Goal: Information Seeking & Learning: Find specific fact

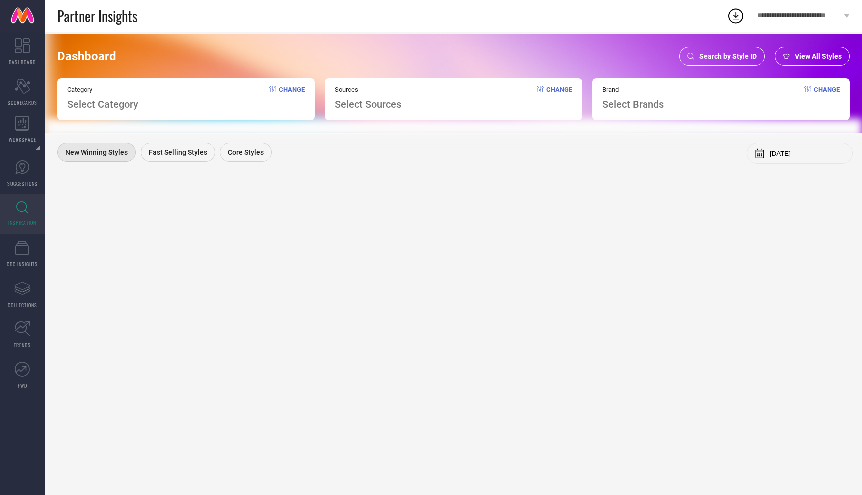
click at [732, 60] on div "Search by Style ID" at bounding box center [721, 56] width 85 height 19
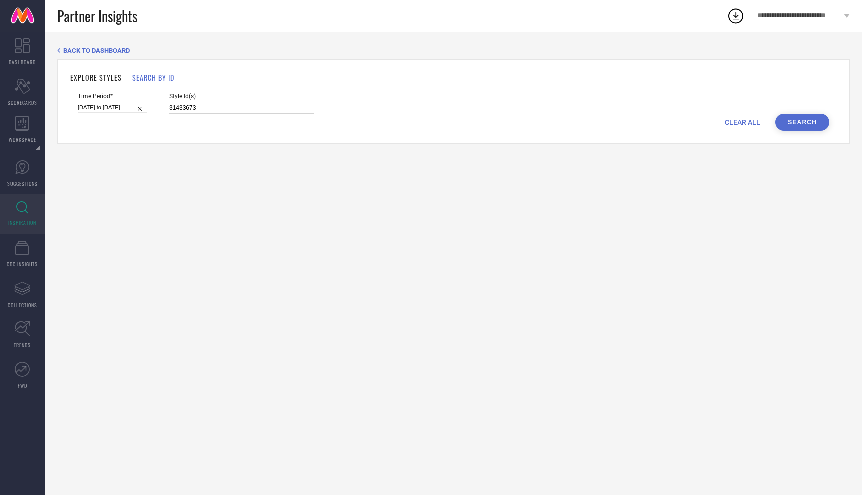
click at [194, 108] on input "31433673" at bounding box center [241, 107] width 145 height 11
type input "3"
paste input "32466457"
click at [805, 126] on button "Search" at bounding box center [802, 122] width 54 height 17
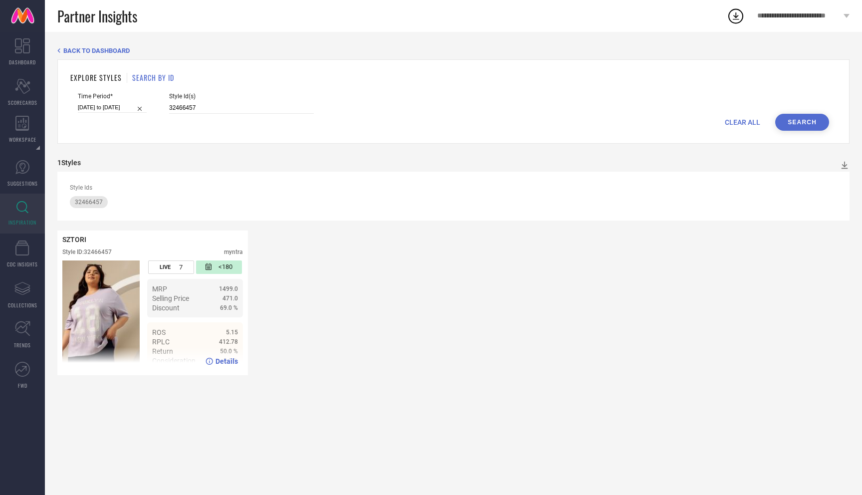
click at [222, 362] on span "Details" at bounding box center [226, 361] width 22 height 8
drag, startPoint x: 191, startPoint y: 110, endPoint x: 114, endPoint y: 106, distance: 77.4
click at [114, 106] on div "Time Period* 29-07-2025 to 04-08-2025 Style Id(s) 32466457" at bounding box center [453, 103] width 751 height 21
paste input "146838"
click at [797, 118] on button "Search" at bounding box center [802, 122] width 54 height 17
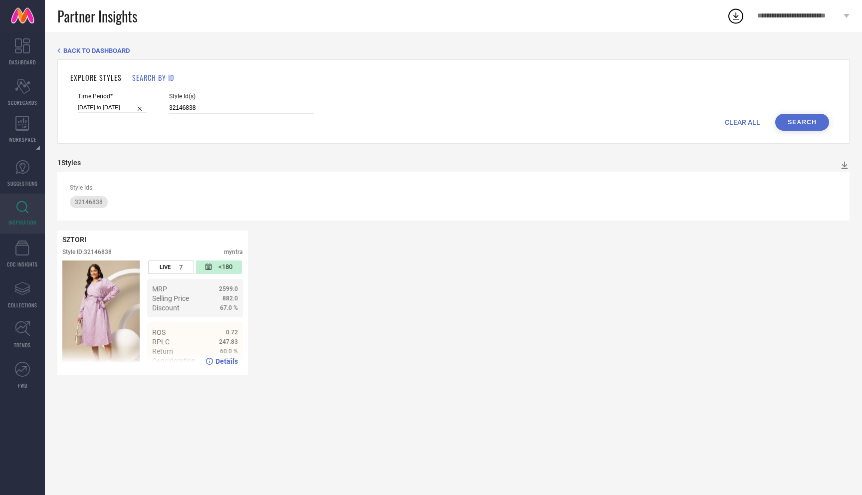
click at [229, 362] on span "Details" at bounding box center [226, 361] width 22 height 8
drag, startPoint x: 189, startPoint y: 109, endPoint x: 134, endPoint y: 106, distance: 55.4
click at [134, 106] on div "Time Period* 29-07-2025 to 04-08-2025 Style Id(s) 32146838" at bounding box center [453, 103] width 751 height 21
paste input "1326632"
drag, startPoint x: 795, startPoint y: 121, endPoint x: 255, endPoint y: 126, distance: 540.0
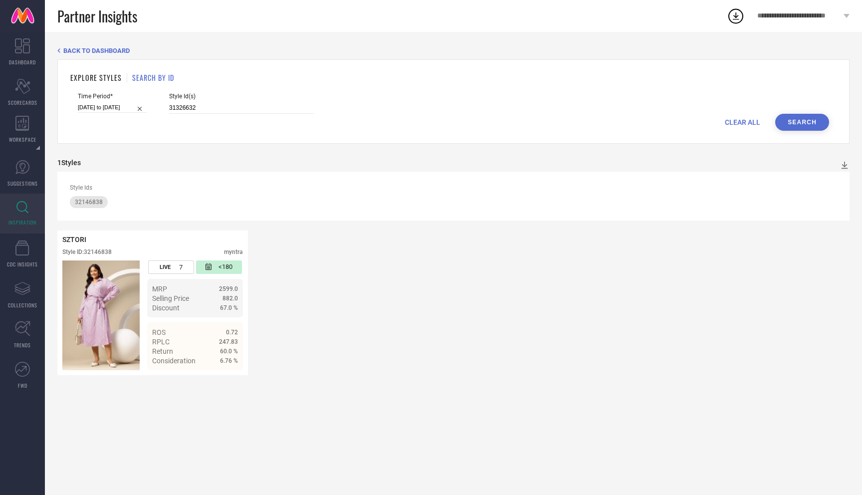
click at [795, 121] on button "Search" at bounding box center [802, 122] width 54 height 17
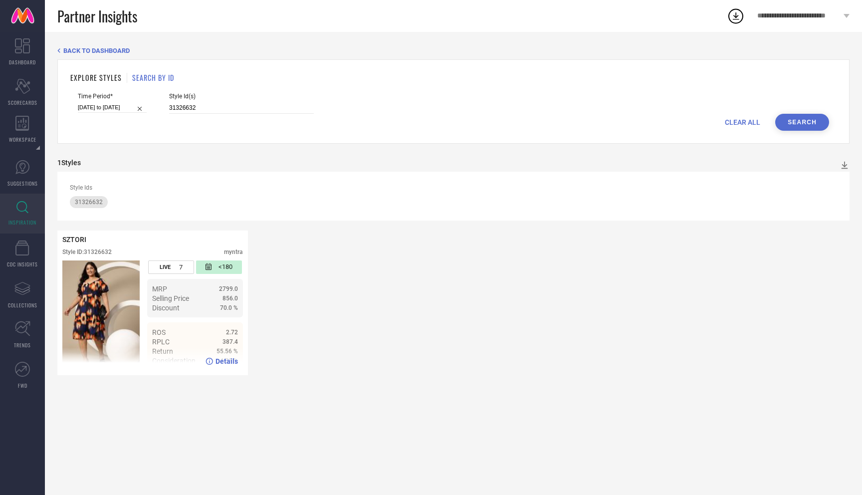
click at [220, 358] on span "Details" at bounding box center [226, 361] width 22 height 8
click at [193, 102] on input "31326632" at bounding box center [241, 107] width 145 height 11
drag, startPoint x: 193, startPoint y: 112, endPoint x: 137, endPoint y: 102, distance: 57.7
click at [137, 102] on div "Time Period* 29-07-2025 to 04-08-2025 Style Id(s) 31326632" at bounding box center [453, 103] width 751 height 21
paste input "2466451"
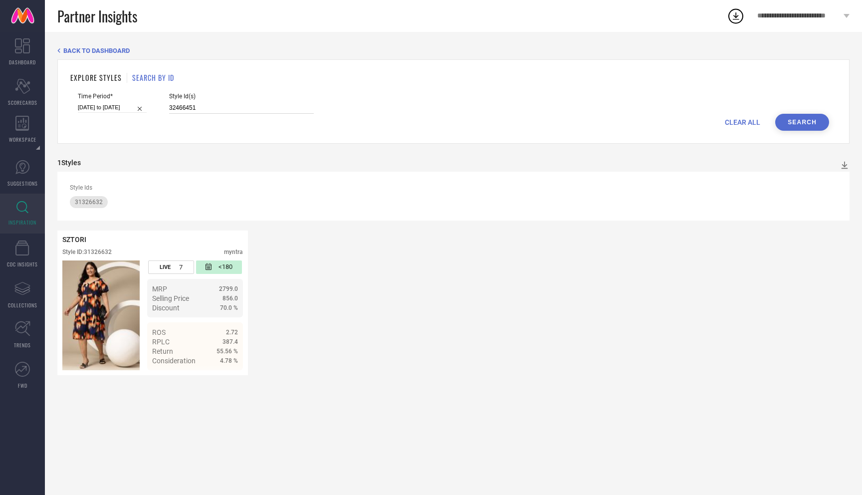
type input "32466451"
click at [799, 127] on button "Search" at bounding box center [802, 122] width 54 height 17
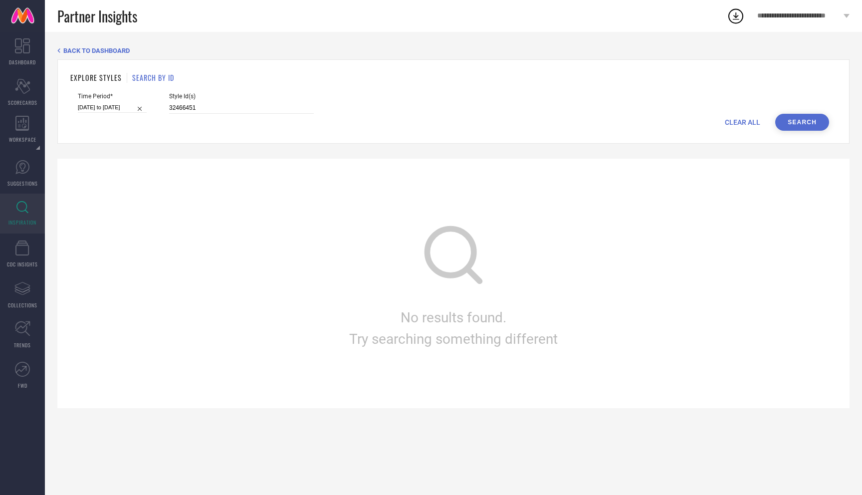
click at [804, 117] on button "Search" at bounding box center [802, 122] width 54 height 17
select select "6"
select select "2025"
select select "7"
select select "2025"
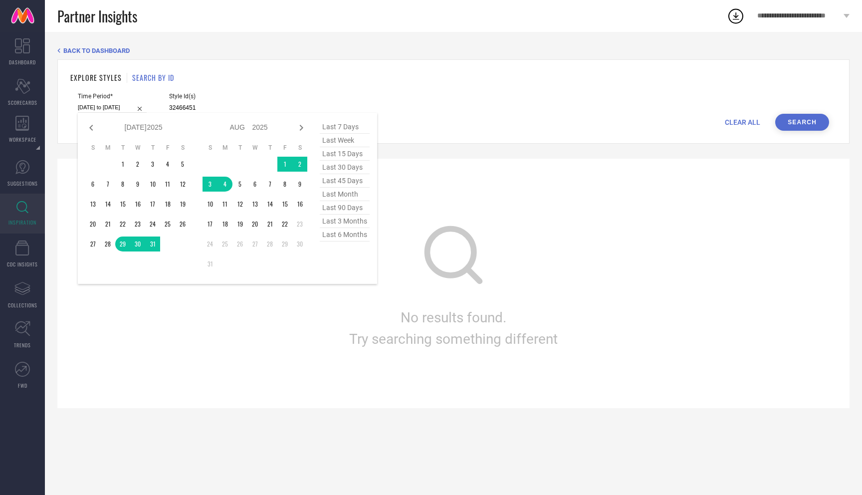
click at [97, 106] on input "29-07-2025 to 04-08-2025" at bounding box center [112, 107] width 69 height 10
click at [337, 129] on span "last 7 days" at bounding box center [345, 126] width 50 height 13
type input "16-08-2025 to 22-08-2025"
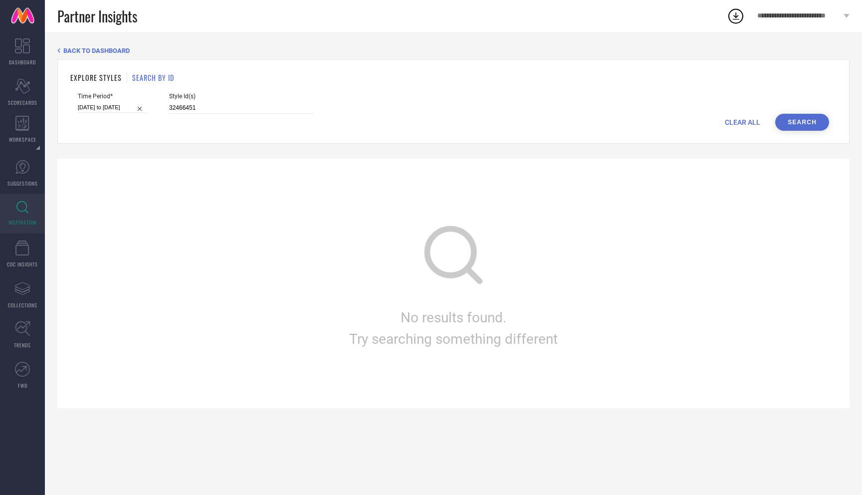
click at [801, 121] on button "Search" at bounding box center [802, 122] width 54 height 17
drag, startPoint x: 189, startPoint y: 110, endPoint x: 111, endPoint y: 110, distance: 77.8
click at [111, 110] on div "Time Period* 16-08-2025 to 22-08-2025 Style Id(s) 32466451" at bounding box center [453, 103] width 751 height 21
paste input "3797092"
click at [796, 126] on button "Search" at bounding box center [802, 122] width 54 height 17
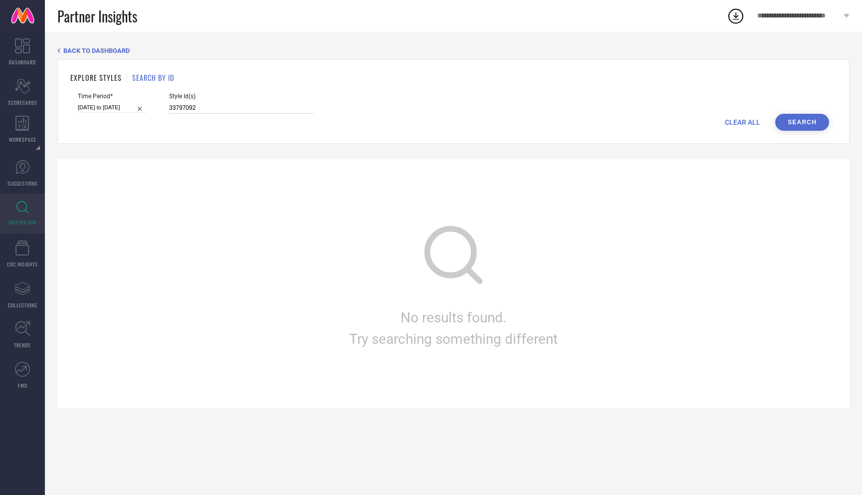
drag, startPoint x: 189, startPoint y: 107, endPoint x: 89, endPoint y: 107, distance: 99.7
click at [89, 107] on div "Time Period* 16-08-2025 to 22-08-2025 Style Id(s) 33797092" at bounding box center [453, 103] width 751 height 21
paste input "1639247"
type input "31639247"
click at [797, 119] on button "Search" at bounding box center [802, 122] width 54 height 17
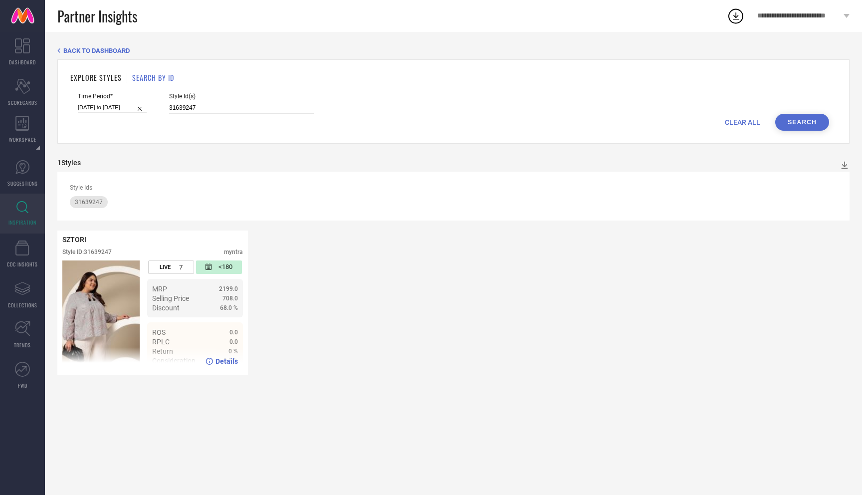
click at [225, 359] on span "Details" at bounding box center [226, 361] width 22 height 8
